Goal: Task Accomplishment & Management: Manage account settings

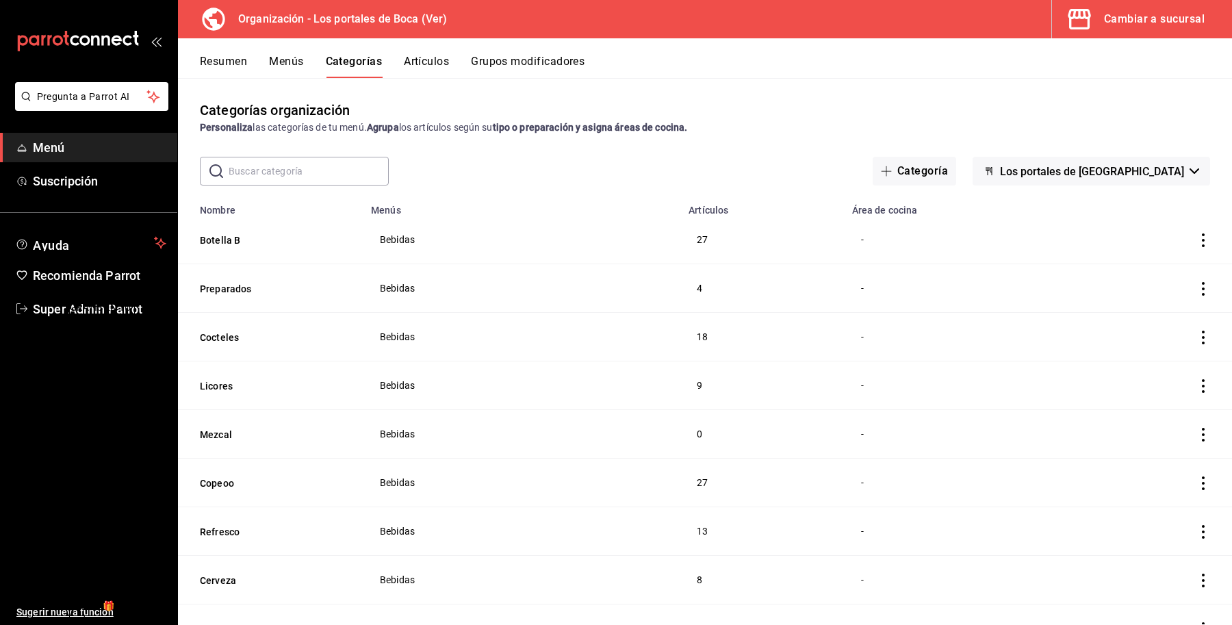
click at [110, 303] on div "GANA 1 MES GRATIS EN TU SUSCRIPCIÓN AQUÍ" at bounding box center [102, 315] width 64 height 58
click at [19, 305] on icon "mailbox folders" at bounding box center [21, 308] width 11 height 11
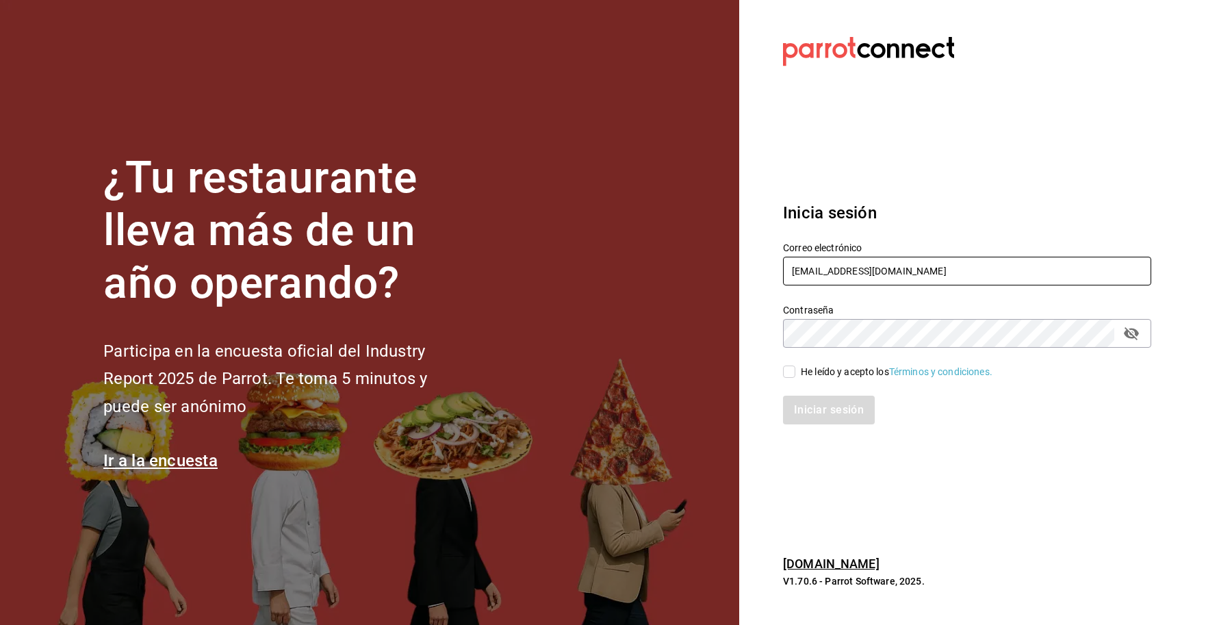
click at [965, 271] on input "[EMAIL_ADDRESS][DOMAIN_NAME]" at bounding box center [967, 271] width 368 height 29
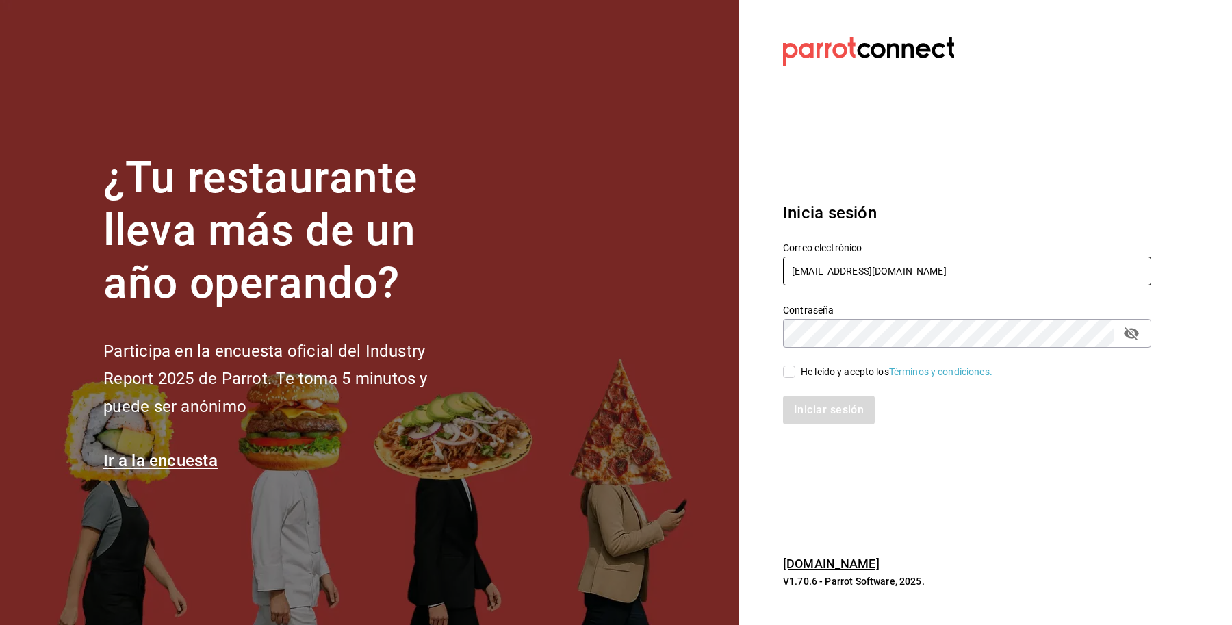
click at [965, 271] on input "[EMAIL_ADDRESS][DOMAIN_NAME]" at bounding box center [967, 271] width 368 height 29
click at [945, 271] on input "[EMAIL_ADDRESS][DOMAIN_NAME]" at bounding box center [967, 271] width 368 height 29
drag, startPoint x: 945, startPoint y: 271, endPoint x: 772, endPoint y: 283, distance: 174.3
click at [772, 283] on div "Correo electrónico [EMAIL_ADDRESS][DOMAIN_NAME]" at bounding box center [959, 256] width 385 height 62
paste input "unamediacafe@paseojardines"
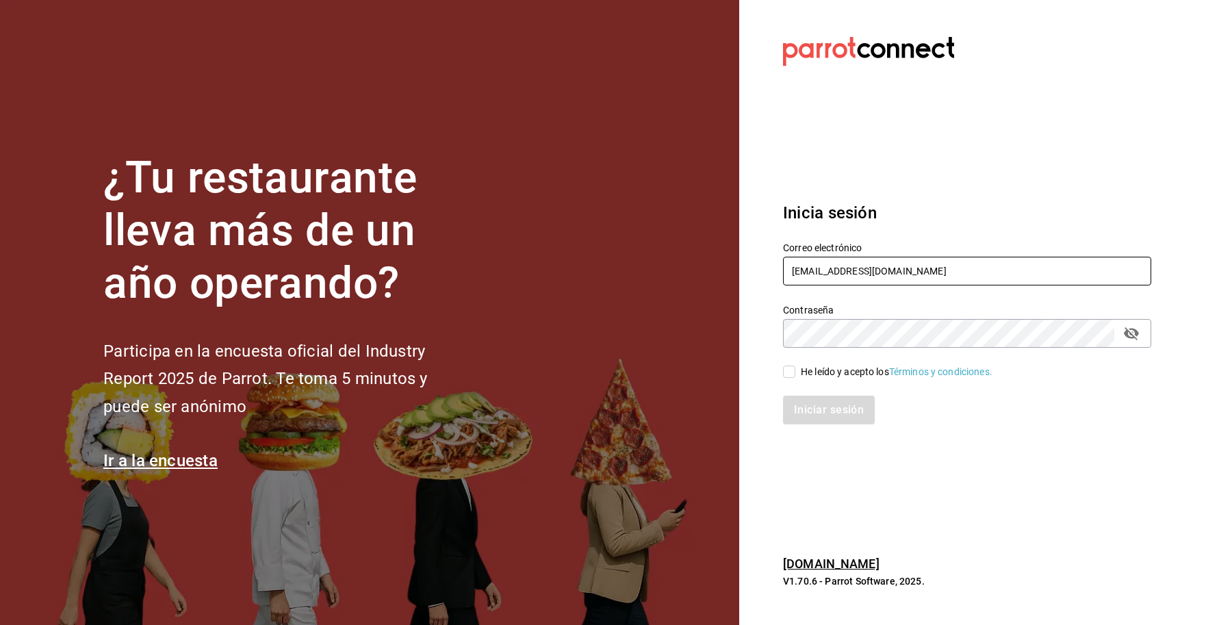
type input "[EMAIL_ADDRESS][DOMAIN_NAME]"
click at [803, 373] on div "He leído y acepto los Términos y condiciones." at bounding box center [897, 372] width 192 height 14
click at [796, 373] on input "He leído y acepto los Términos y condiciones." at bounding box center [789, 372] width 12 height 12
checkbox input "true"
click at [817, 405] on button "Iniciar sesión" at bounding box center [829, 410] width 93 height 29
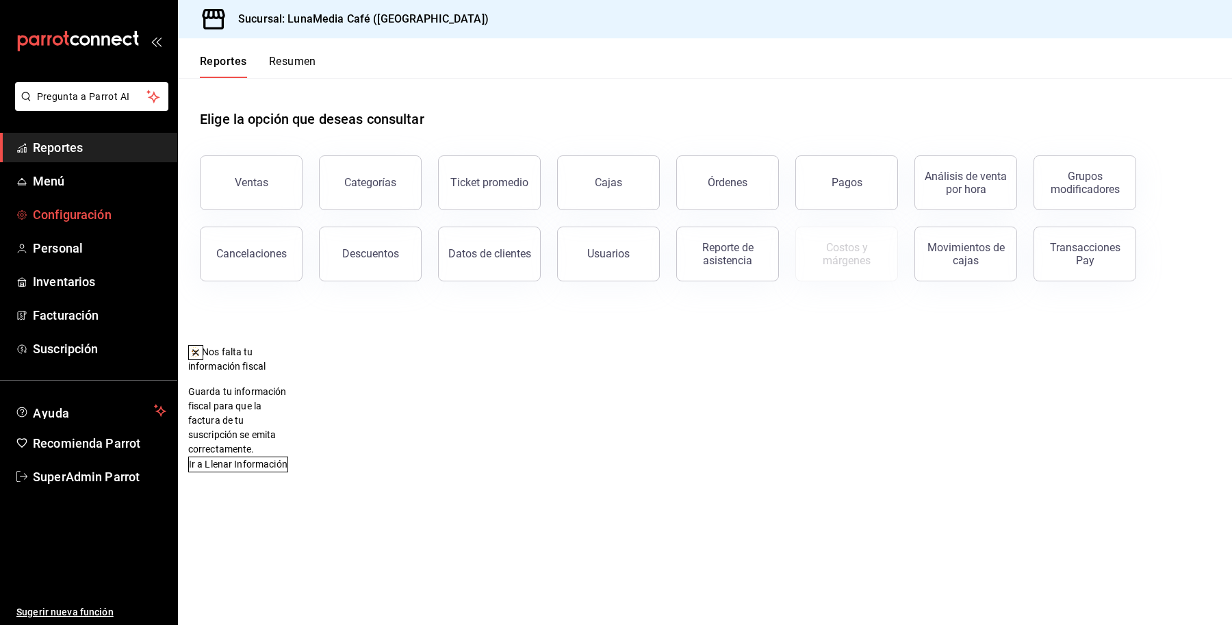
click at [76, 207] on span "Configuración" at bounding box center [99, 214] width 133 height 18
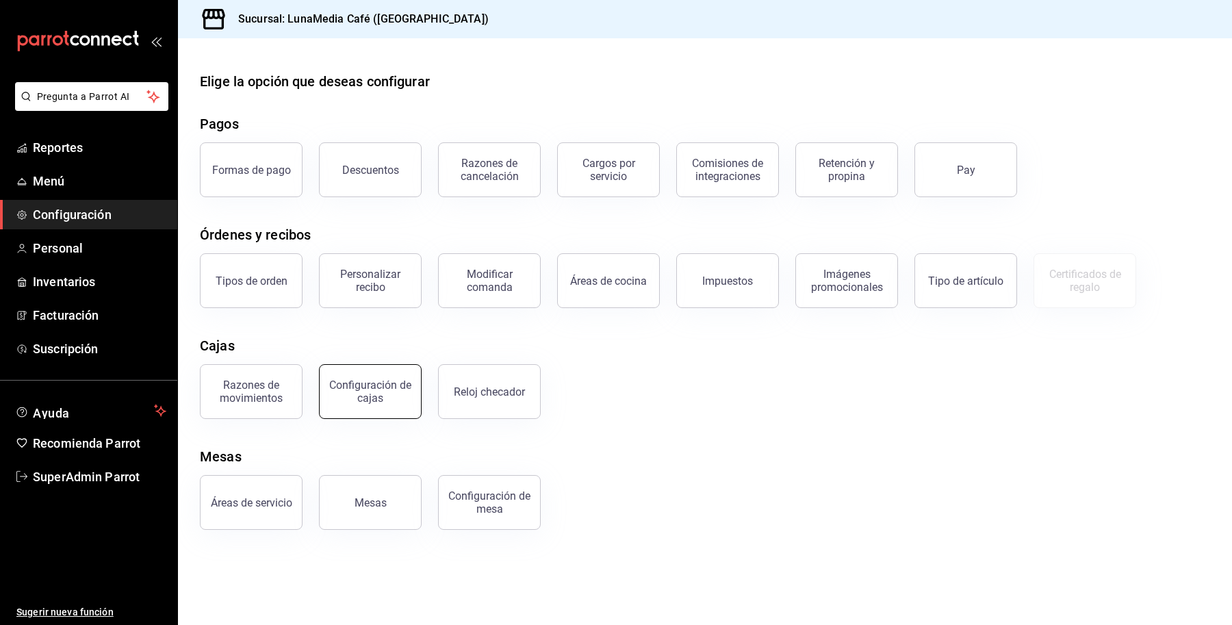
click at [383, 392] on div "Configuración de cajas" at bounding box center [370, 392] width 85 height 26
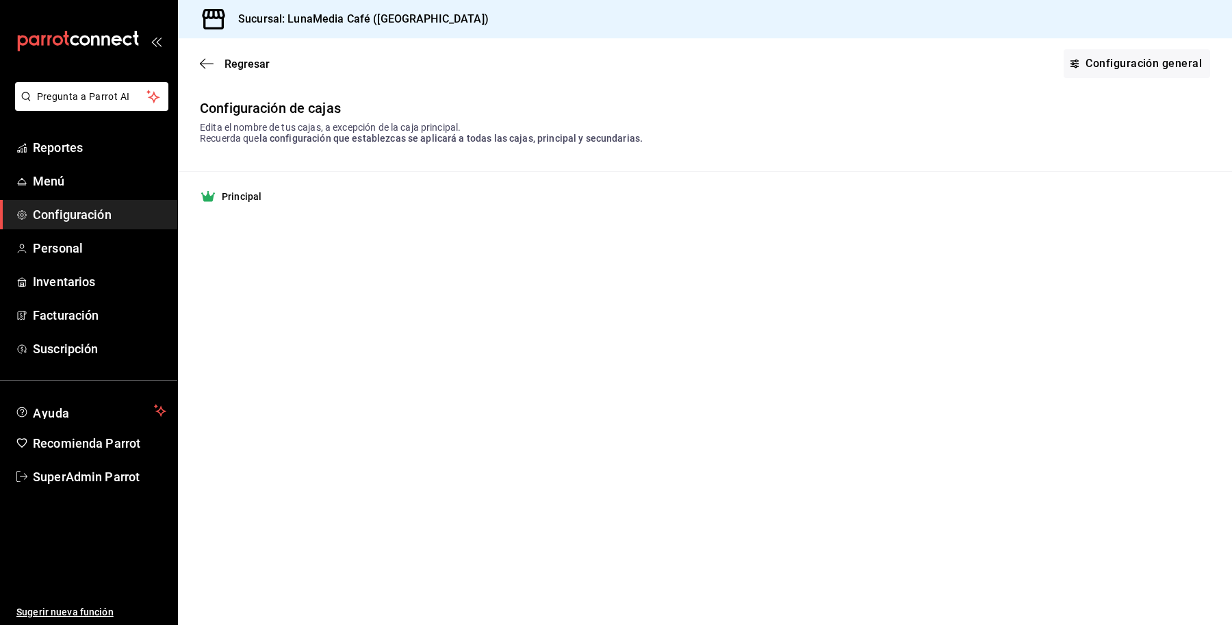
click at [243, 199] on strong "Principal" at bounding box center [242, 197] width 40 height 14
click at [1138, 65] on link "Configuración general" at bounding box center [1137, 63] width 147 height 29
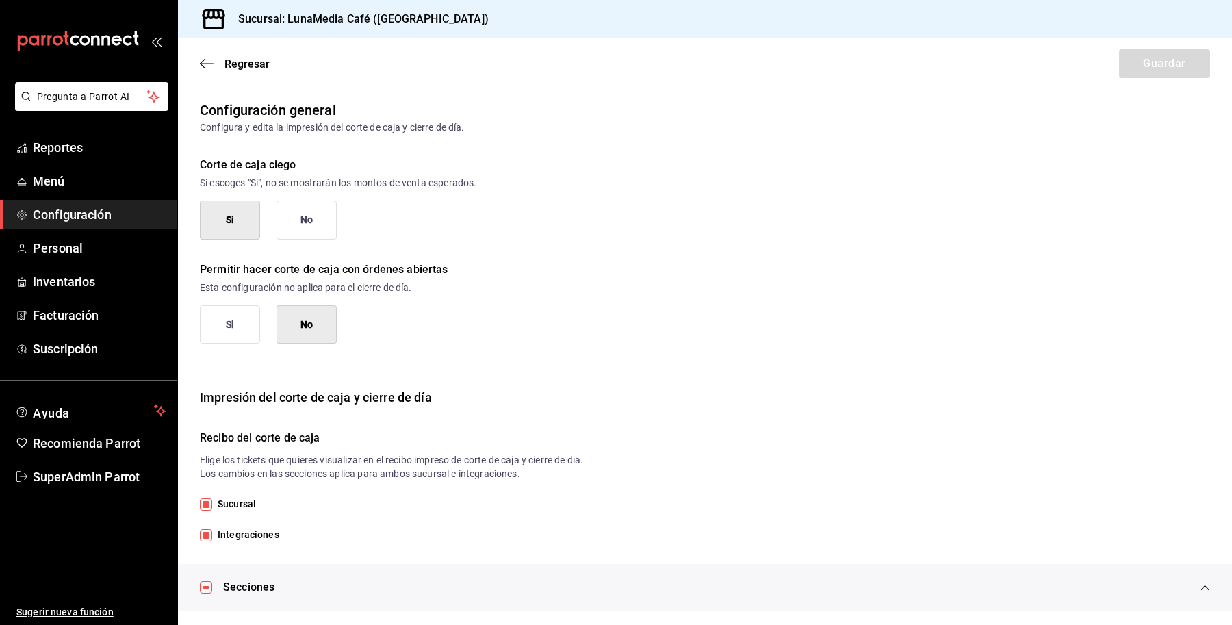
click at [238, 326] on button "Si" at bounding box center [230, 324] width 60 height 39
click at [1159, 67] on button "Guardar" at bounding box center [1164, 63] width 91 height 29
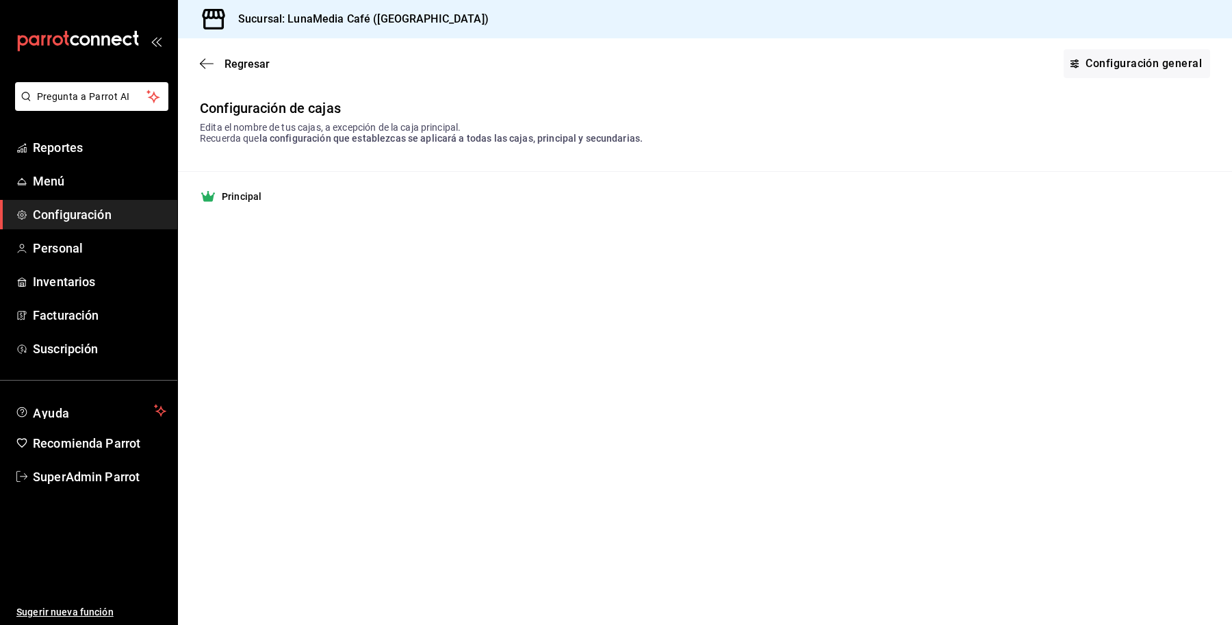
click at [87, 211] on span "Configuración" at bounding box center [99, 214] width 133 height 18
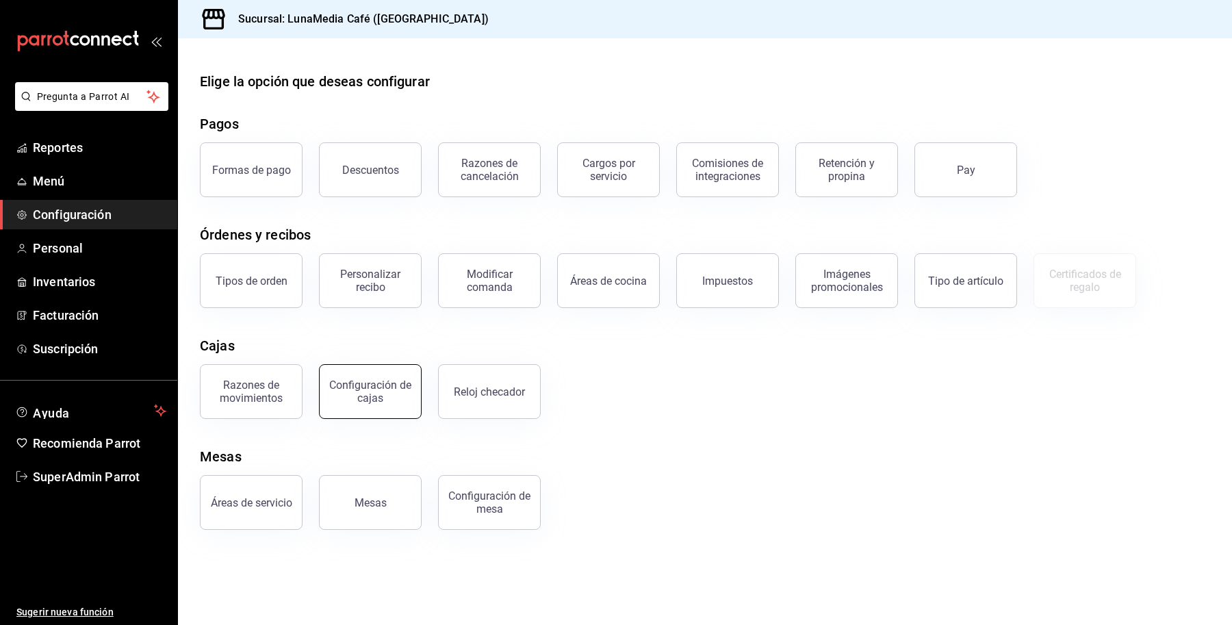
click at [392, 398] on div "Configuración de cajas" at bounding box center [370, 392] width 85 height 26
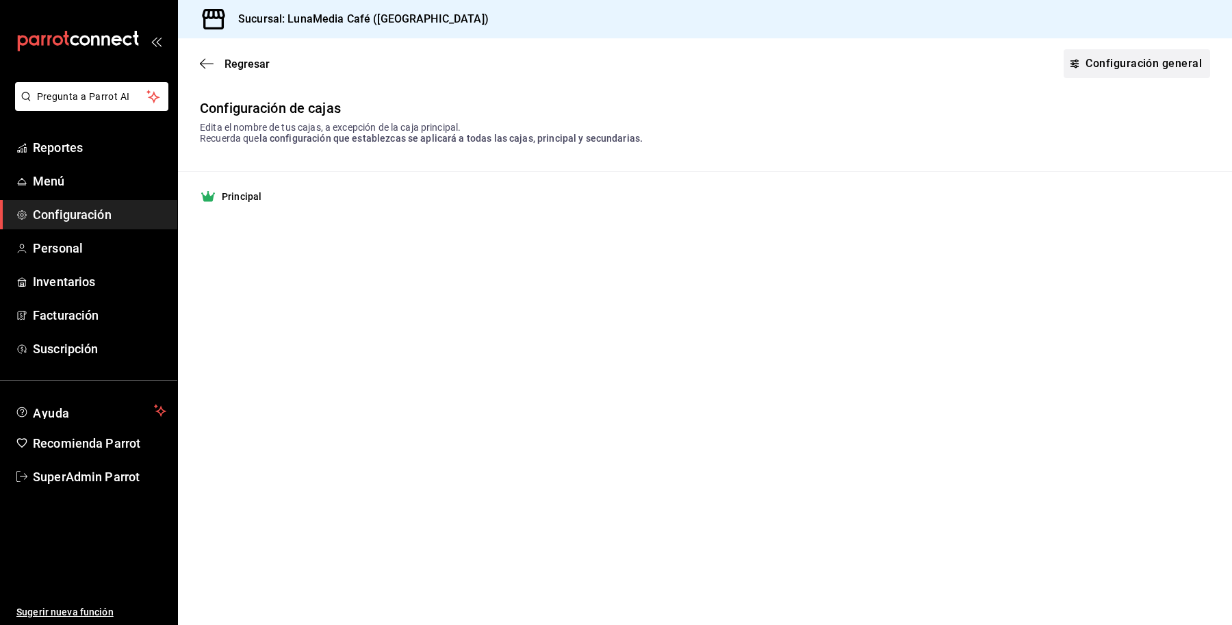
click at [1141, 69] on link "Configuración general" at bounding box center [1137, 63] width 147 height 29
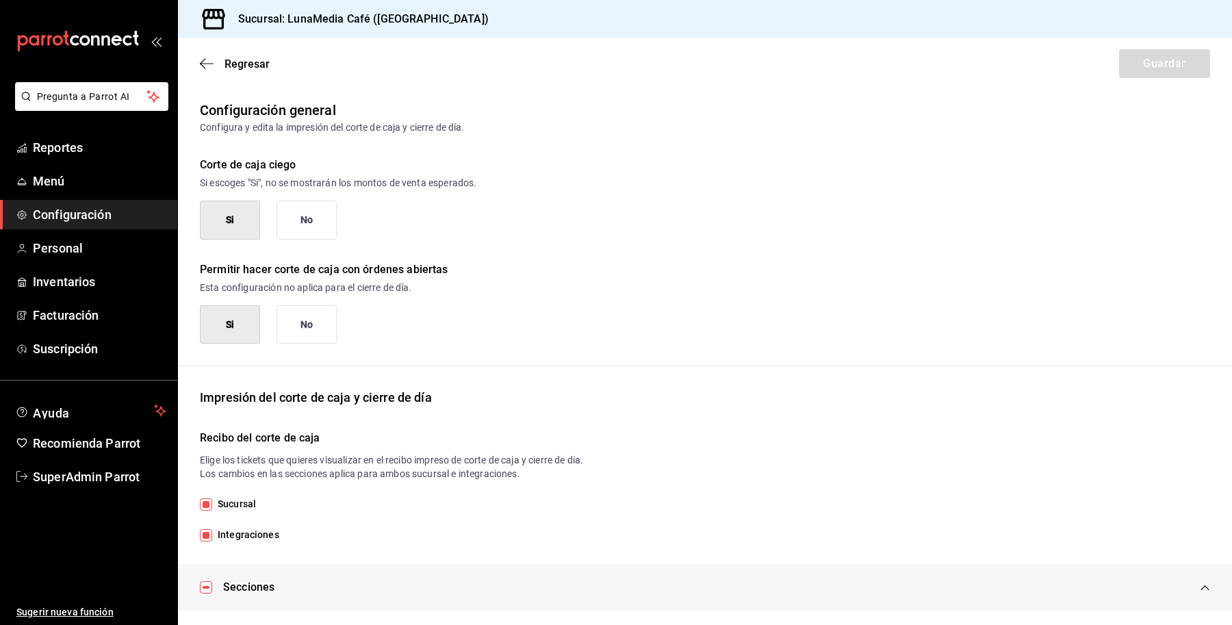
click at [294, 218] on button "No" at bounding box center [307, 220] width 60 height 39
click at [1130, 66] on button "Guardar" at bounding box center [1164, 63] width 91 height 29
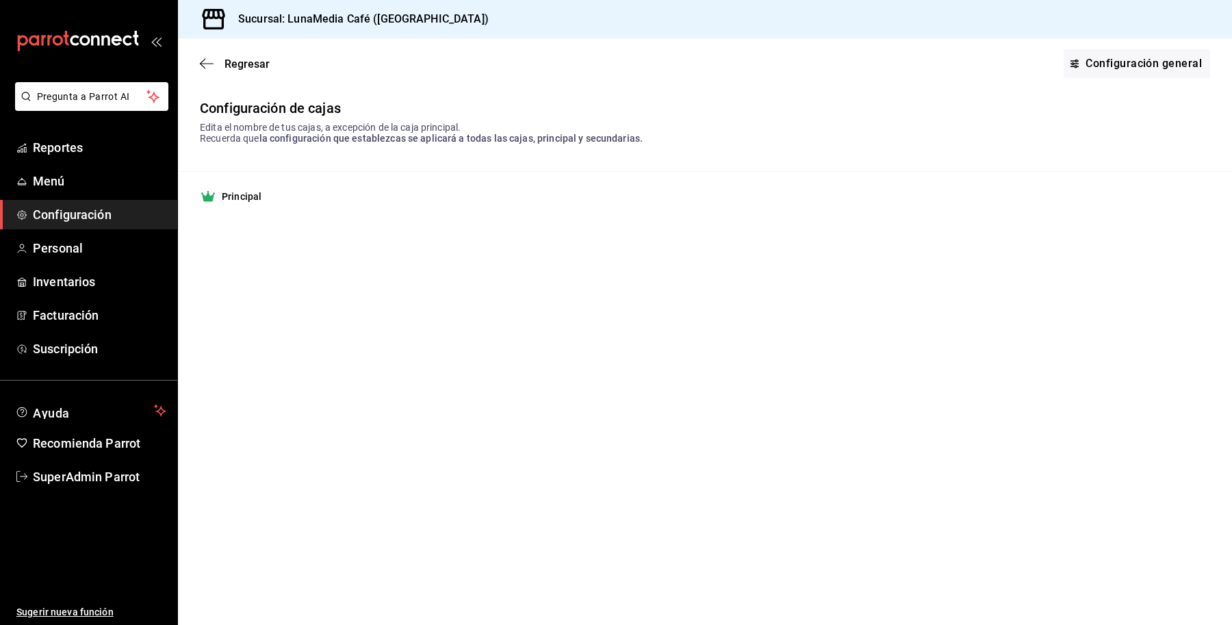
click at [244, 71] on div "Regresar Configuración general" at bounding box center [705, 63] width 1054 height 51
click at [233, 66] on span "Regresar" at bounding box center [247, 64] width 45 height 13
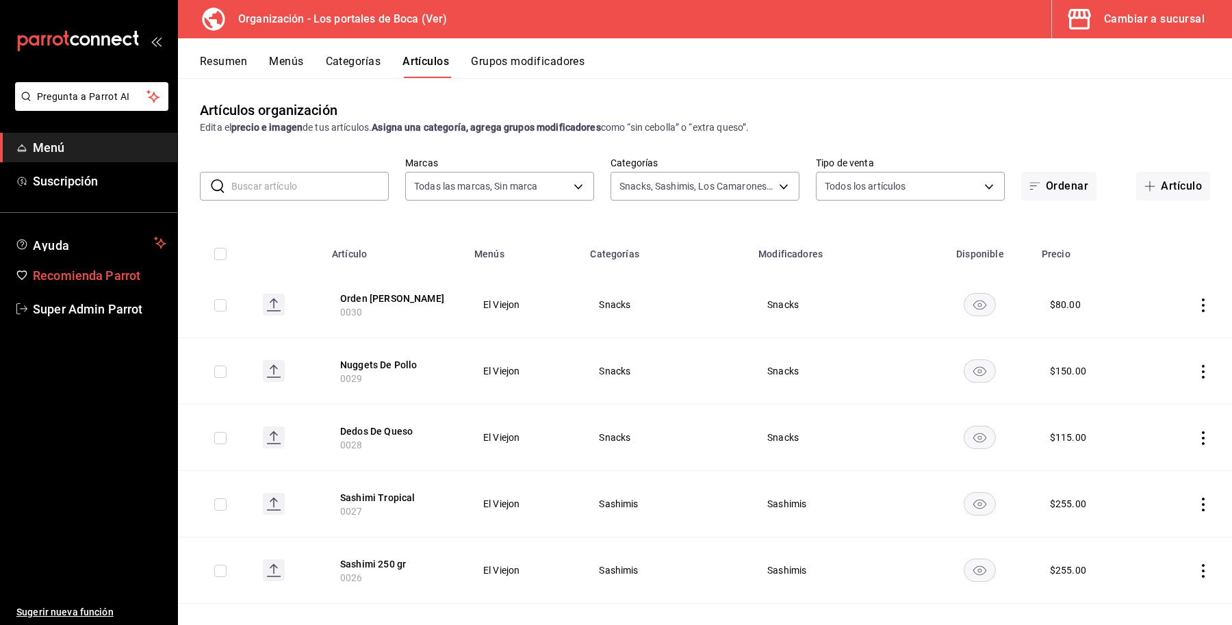
scroll to position [685, 0]
